Goal: Task Accomplishment & Management: Manage account settings

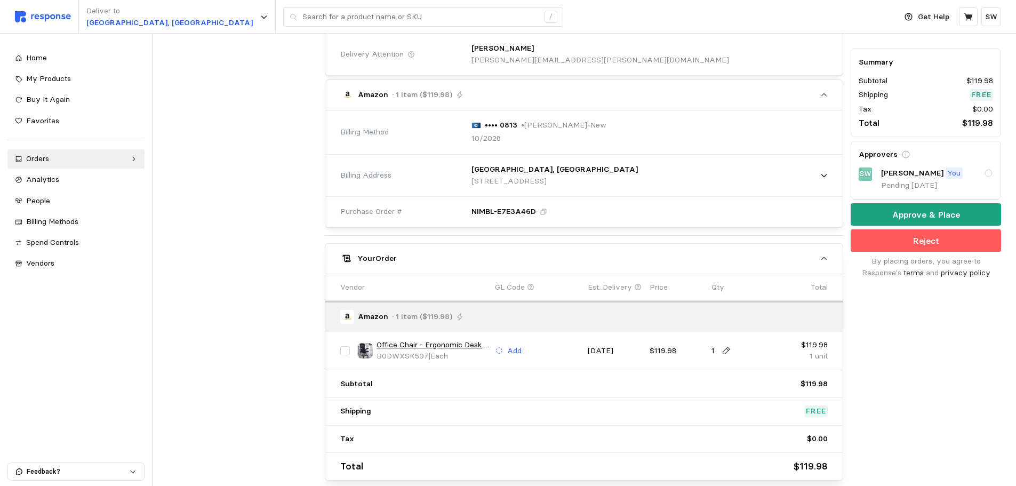
scroll to position [321, 0]
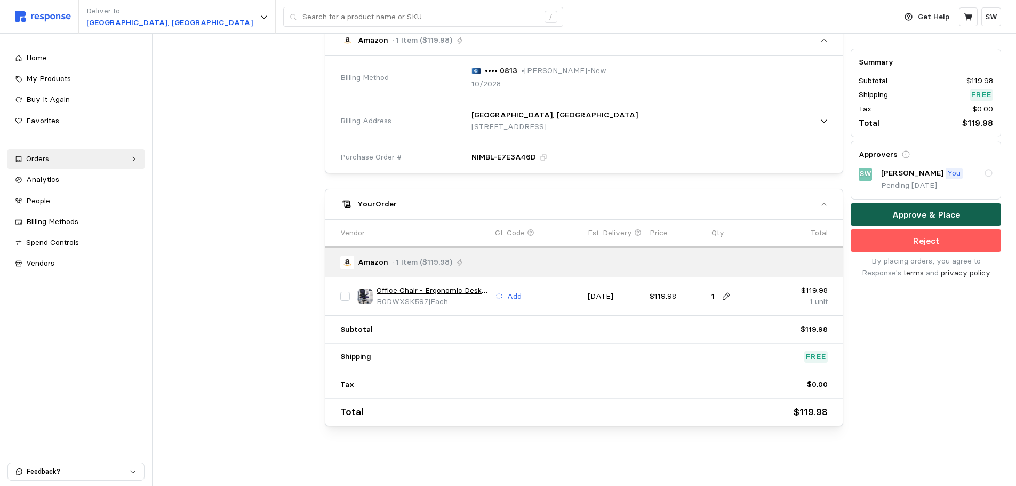
click at [895, 215] on p "Approve & Place" at bounding box center [926, 214] width 68 height 13
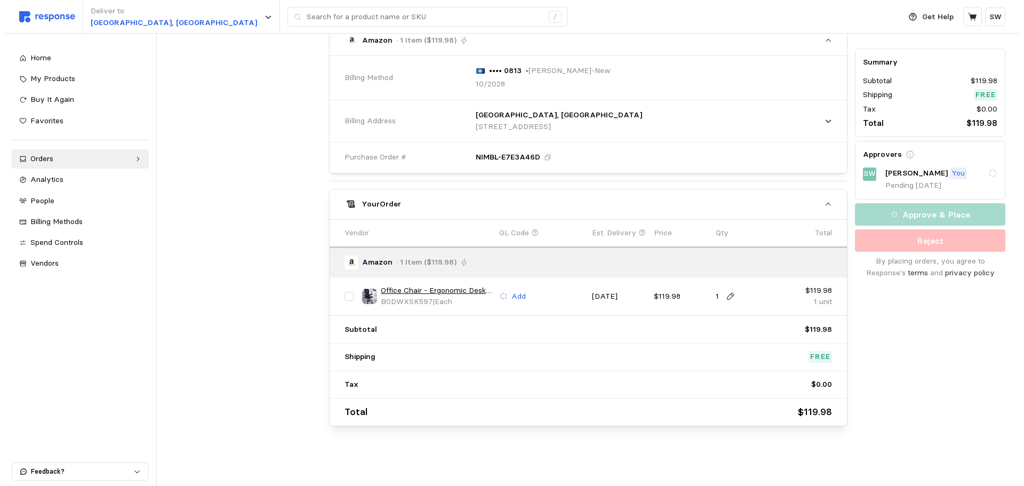
scroll to position [0, 0]
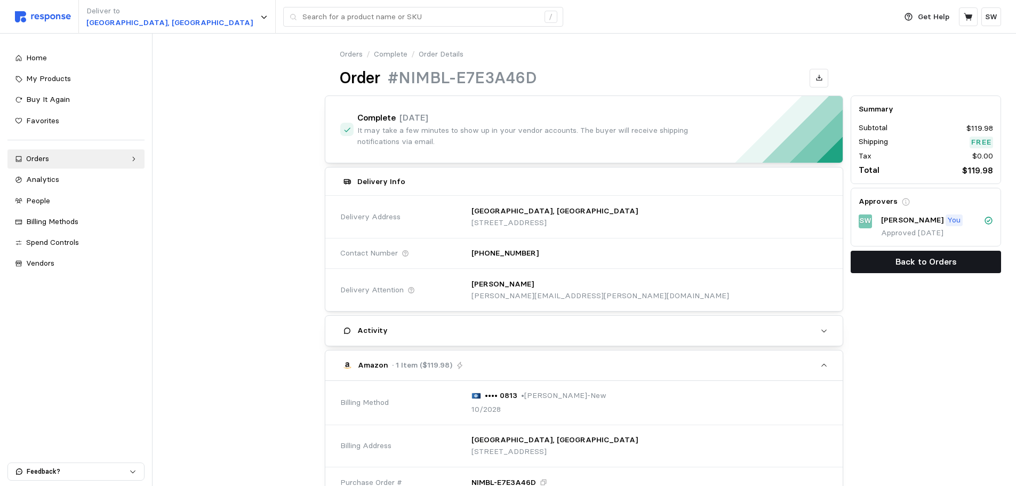
click at [895, 256] on button "Back to Orders" at bounding box center [925, 262] width 150 height 22
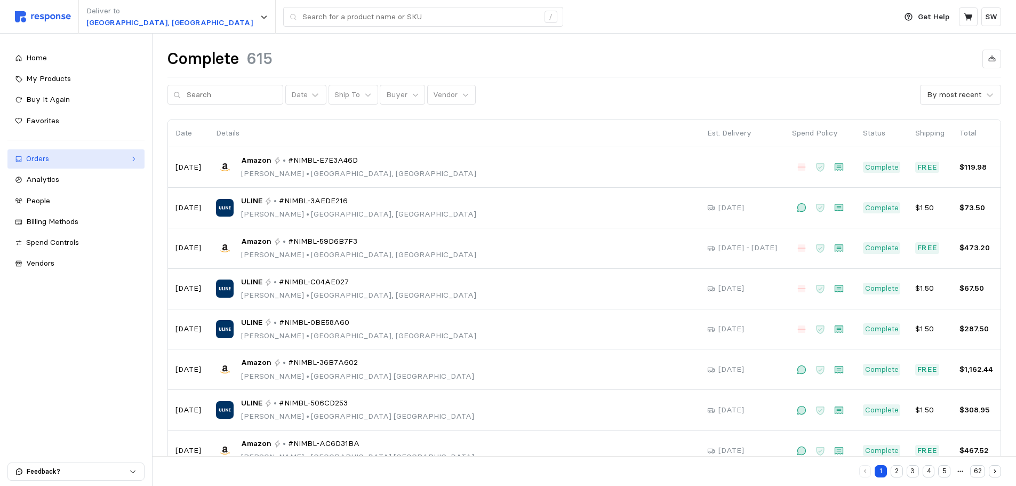
click at [113, 162] on div "Orders" at bounding box center [76, 159] width 100 height 12
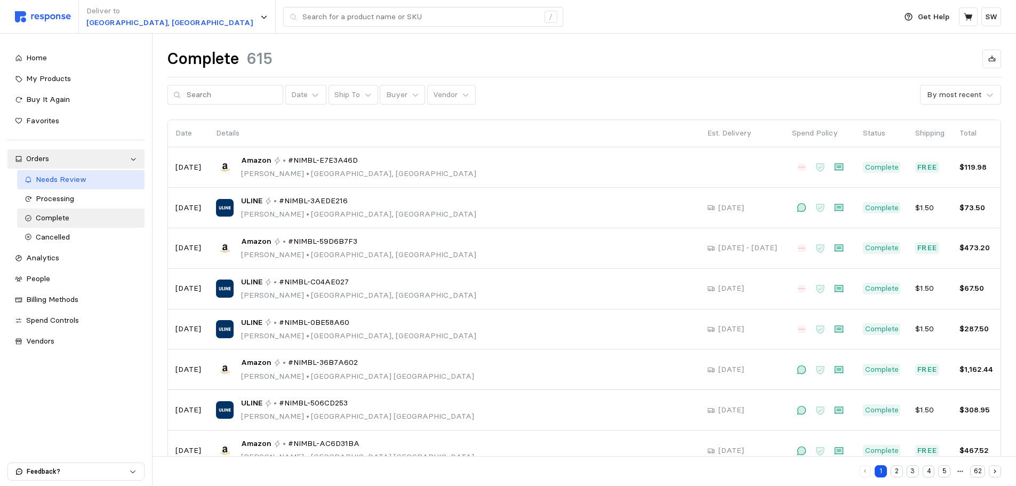
click at [78, 181] on span "Needs Review" at bounding box center [61, 179] width 51 height 10
